Goal: Task Accomplishment & Management: Use online tool/utility

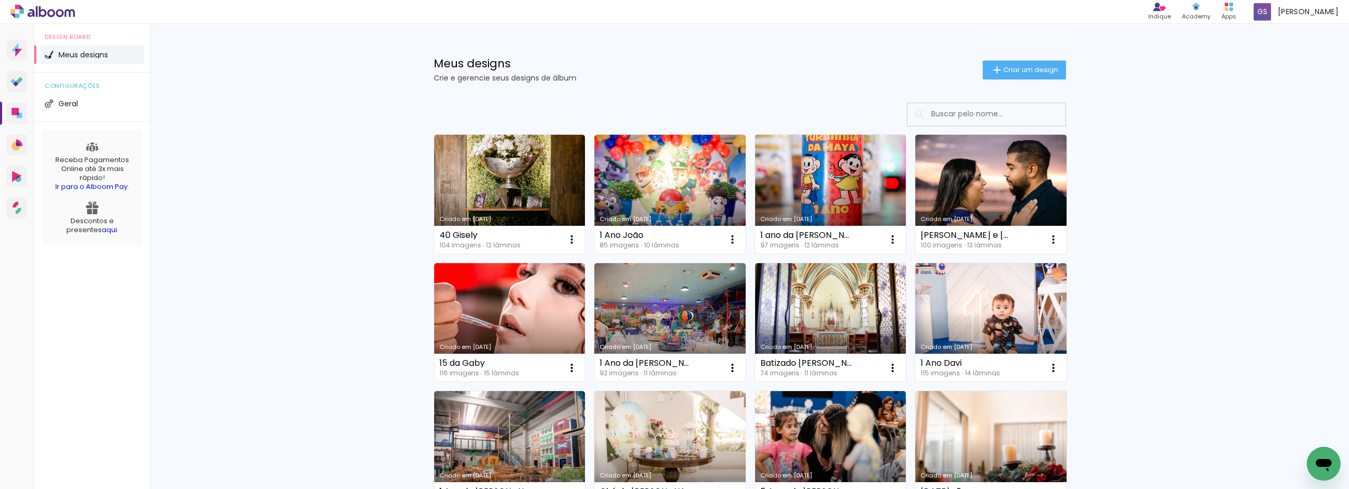
click at [825, 200] on link "Criado em [DATE]" at bounding box center [830, 194] width 151 height 119
